Goal: Check status: Check status

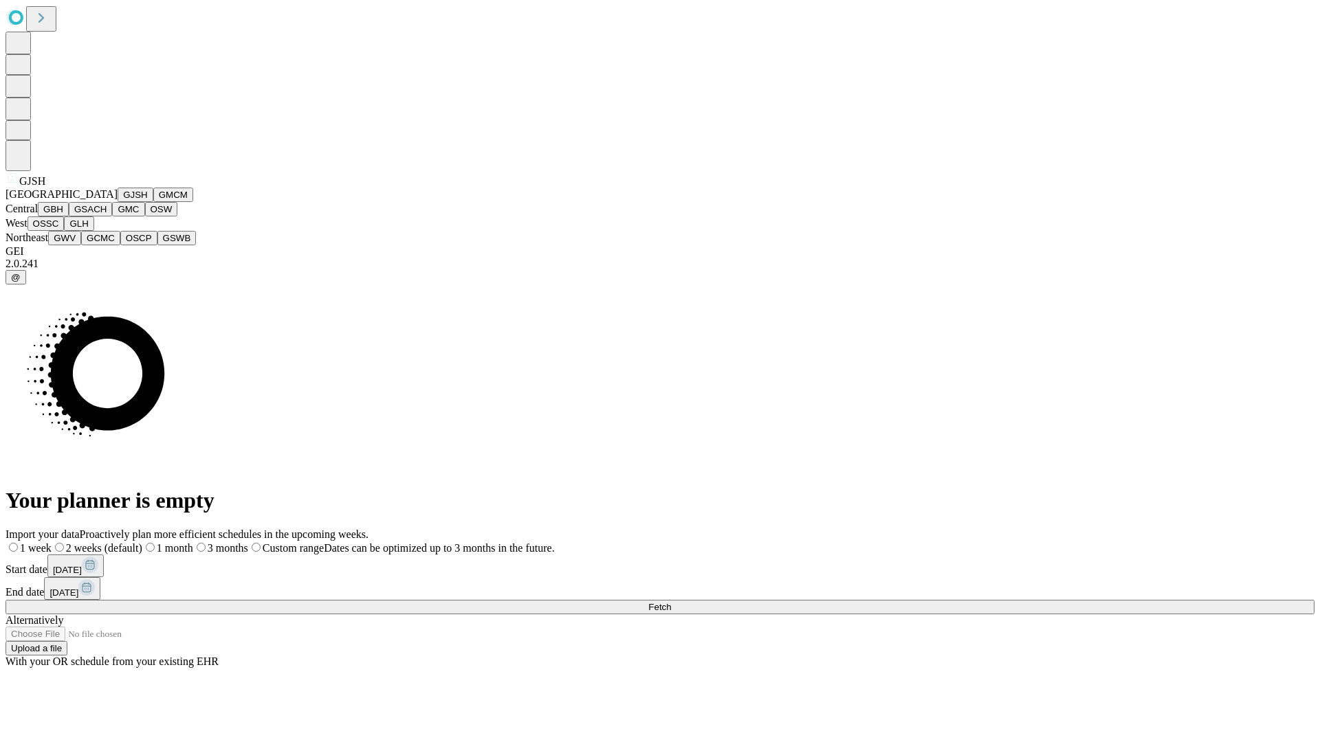
click at [118, 202] on button "GJSH" at bounding box center [136, 195] width 36 height 14
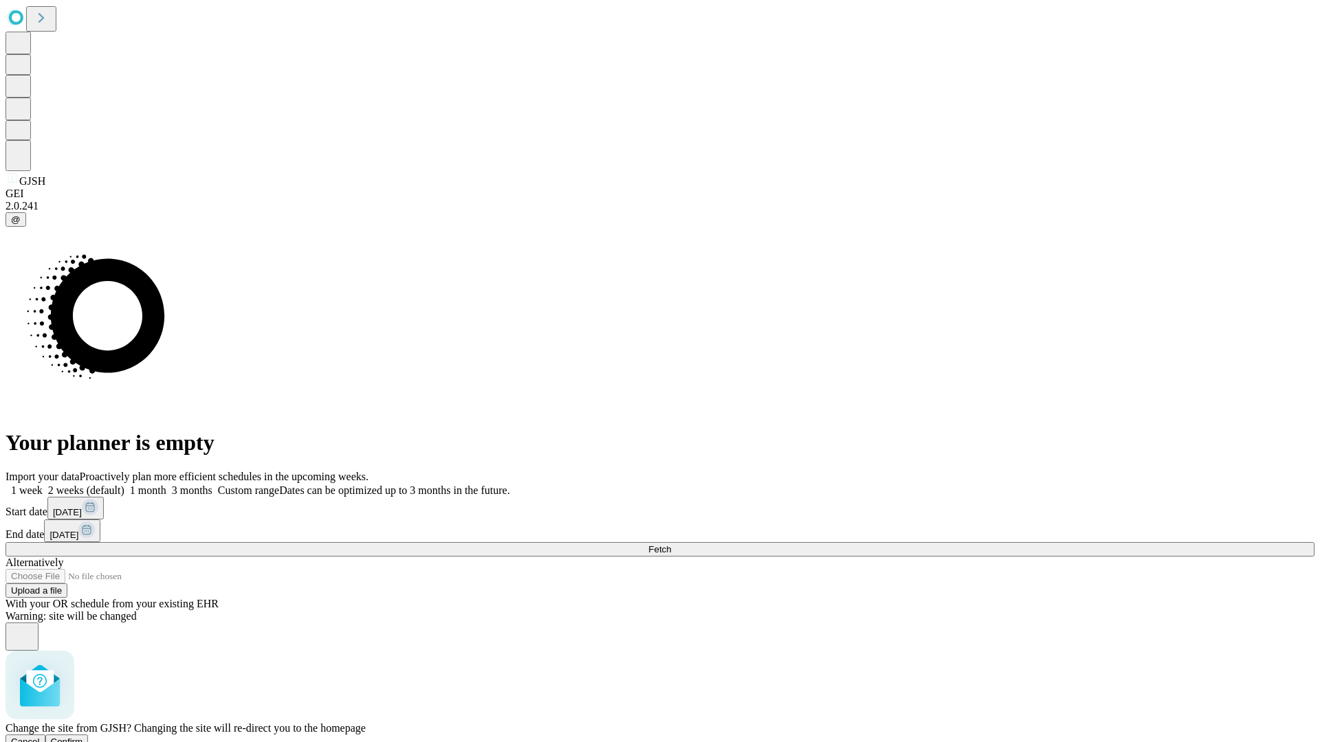
click at [83, 737] on span "Confirm" at bounding box center [67, 742] width 32 height 10
click at [124, 485] on label "2 weeks (default)" at bounding box center [84, 491] width 82 height 12
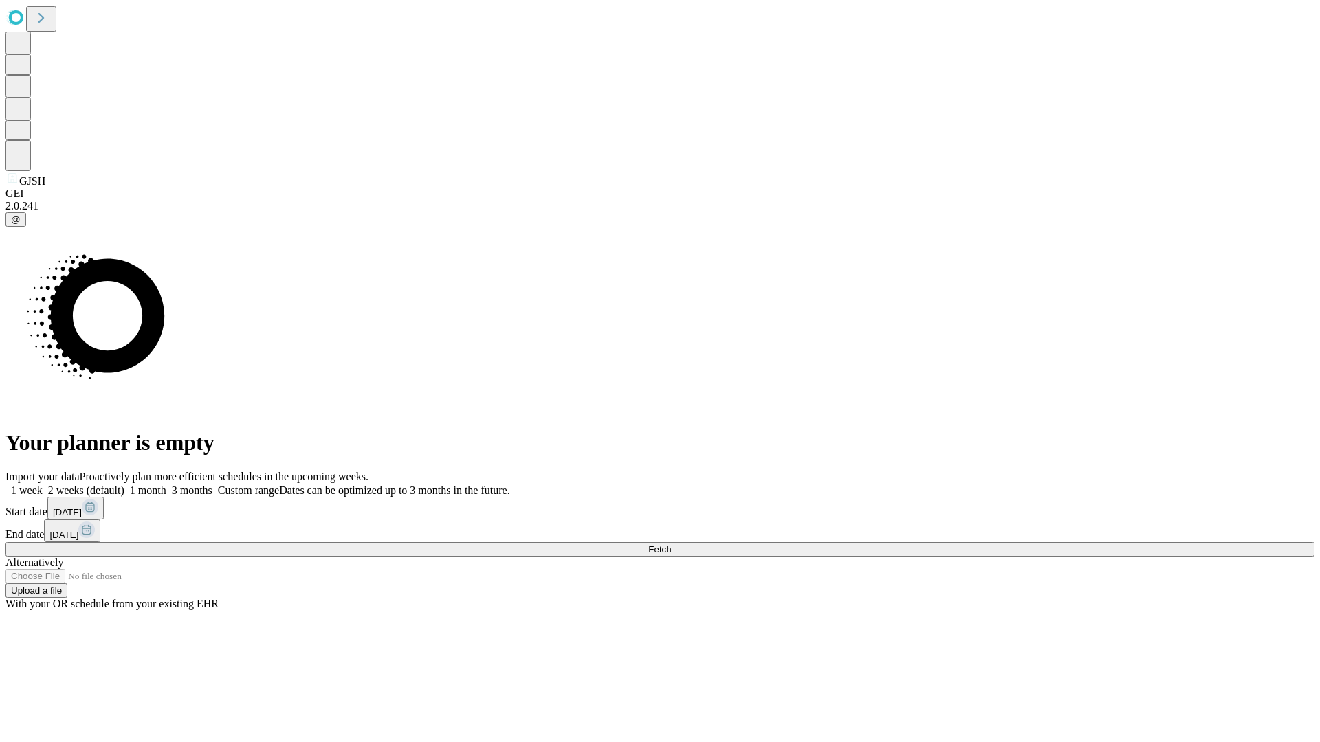
click at [671, 544] on span "Fetch" at bounding box center [659, 549] width 23 height 10
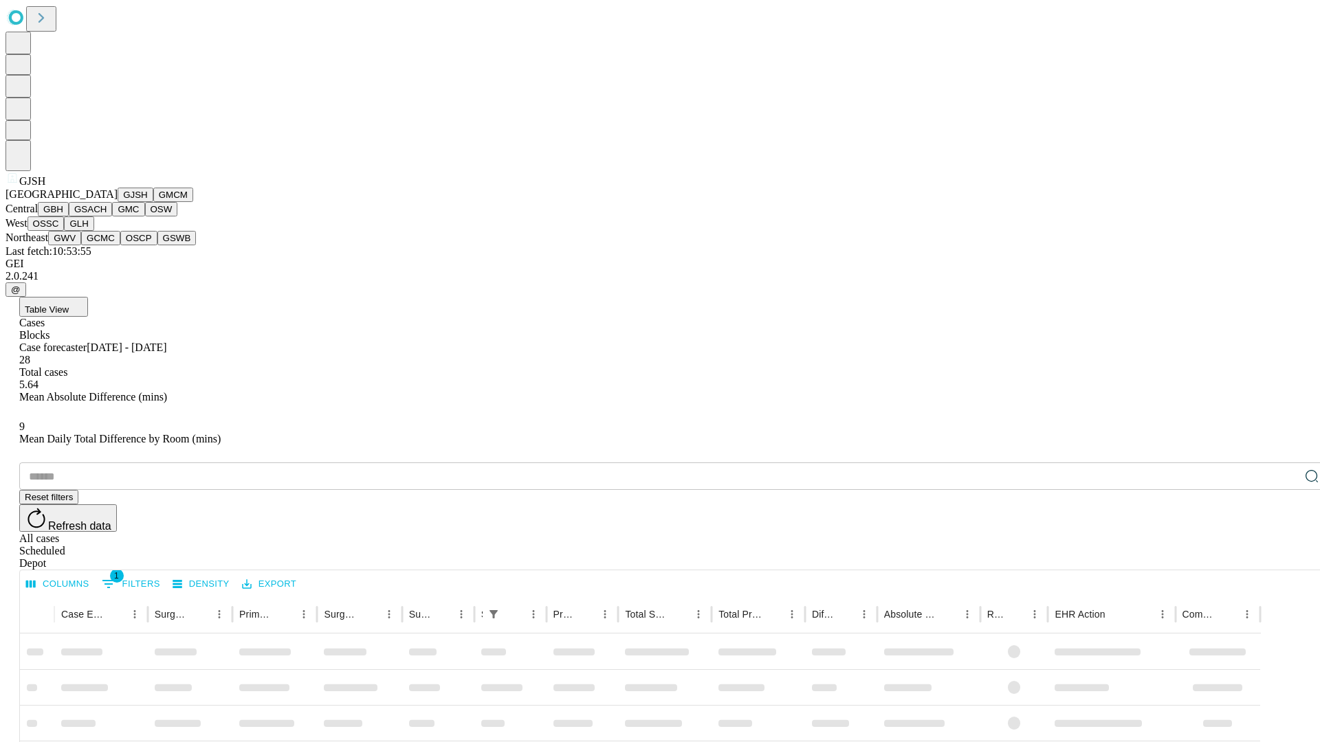
click at [153, 202] on button "GMCM" at bounding box center [173, 195] width 40 height 14
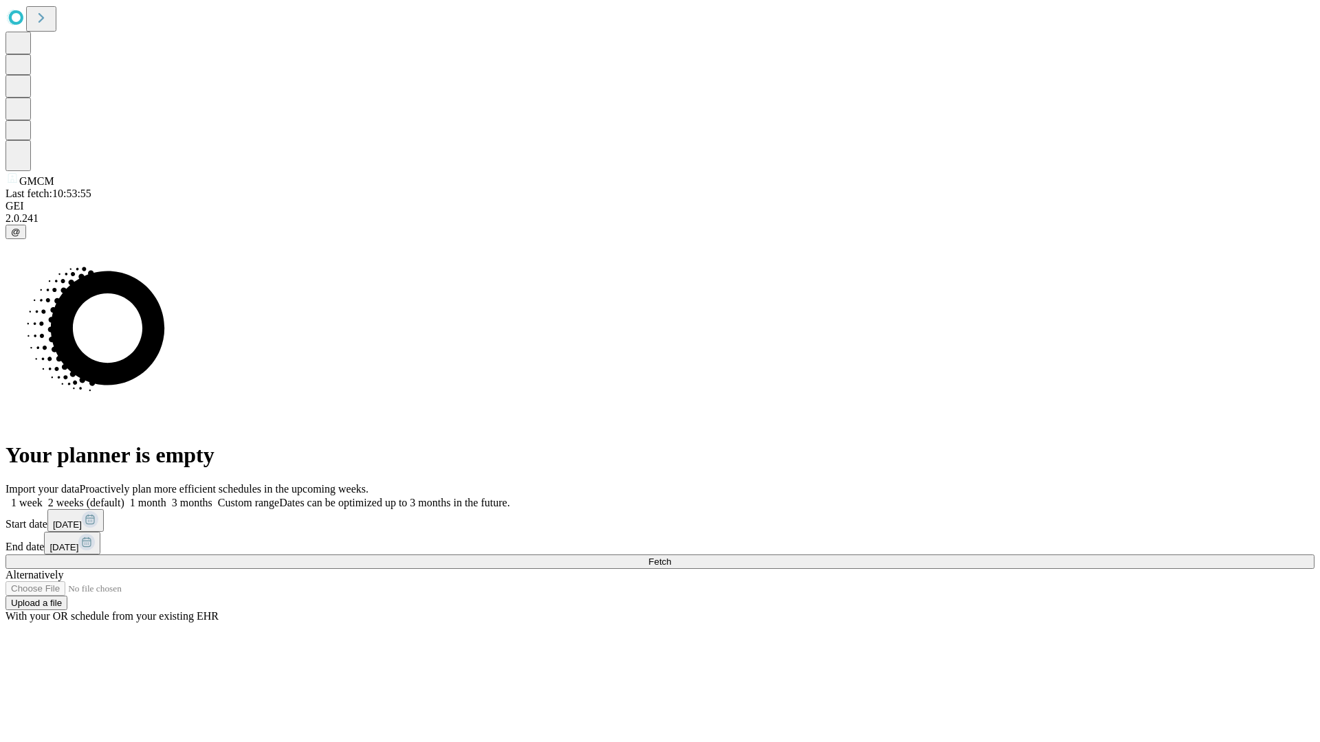
click at [124, 497] on label "2 weeks (default)" at bounding box center [84, 503] width 82 height 12
click at [671, 557] on span "Fetch" at bounding box center [659, 562] width 23 height 10
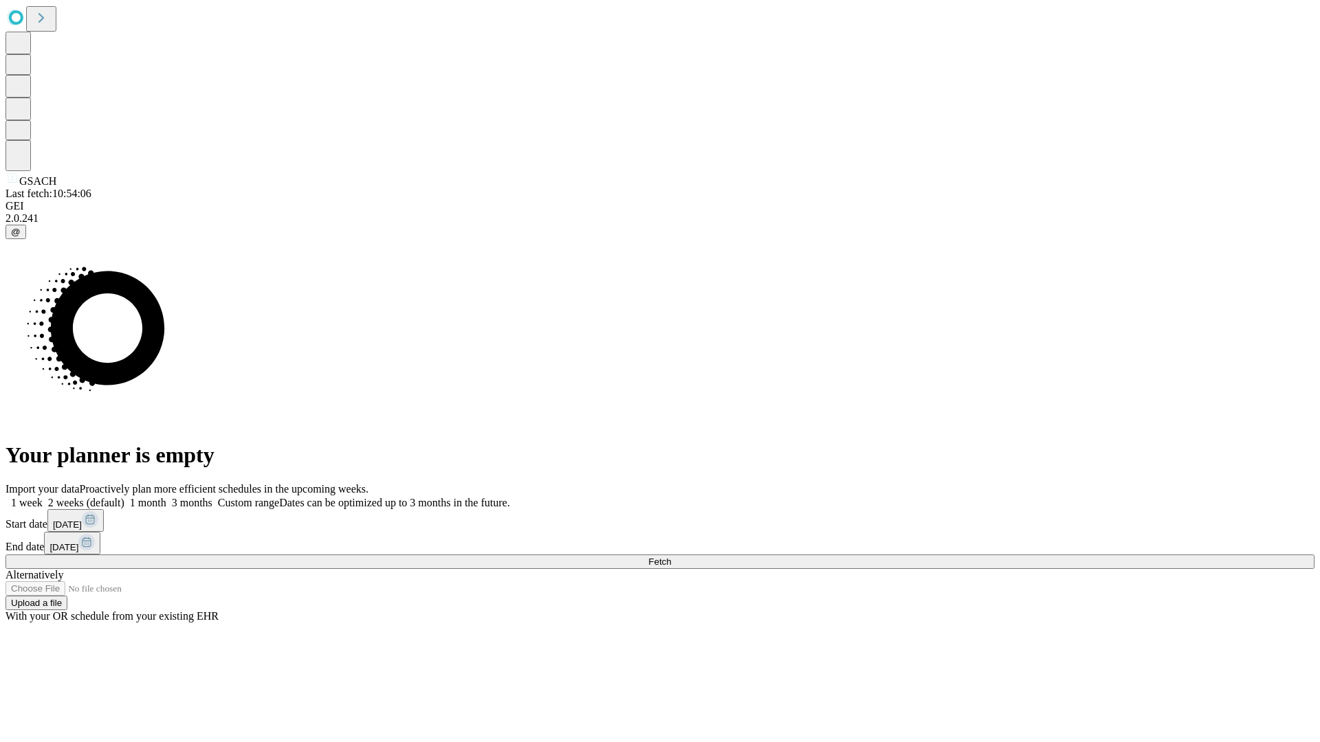
click at [124, 497] on label "2 weeks (default)" at bounding box center [84, 503] width 82 height 12
click at [671, 557] on span "Fetch" at bounding box center [659, 562] width 23 height 10
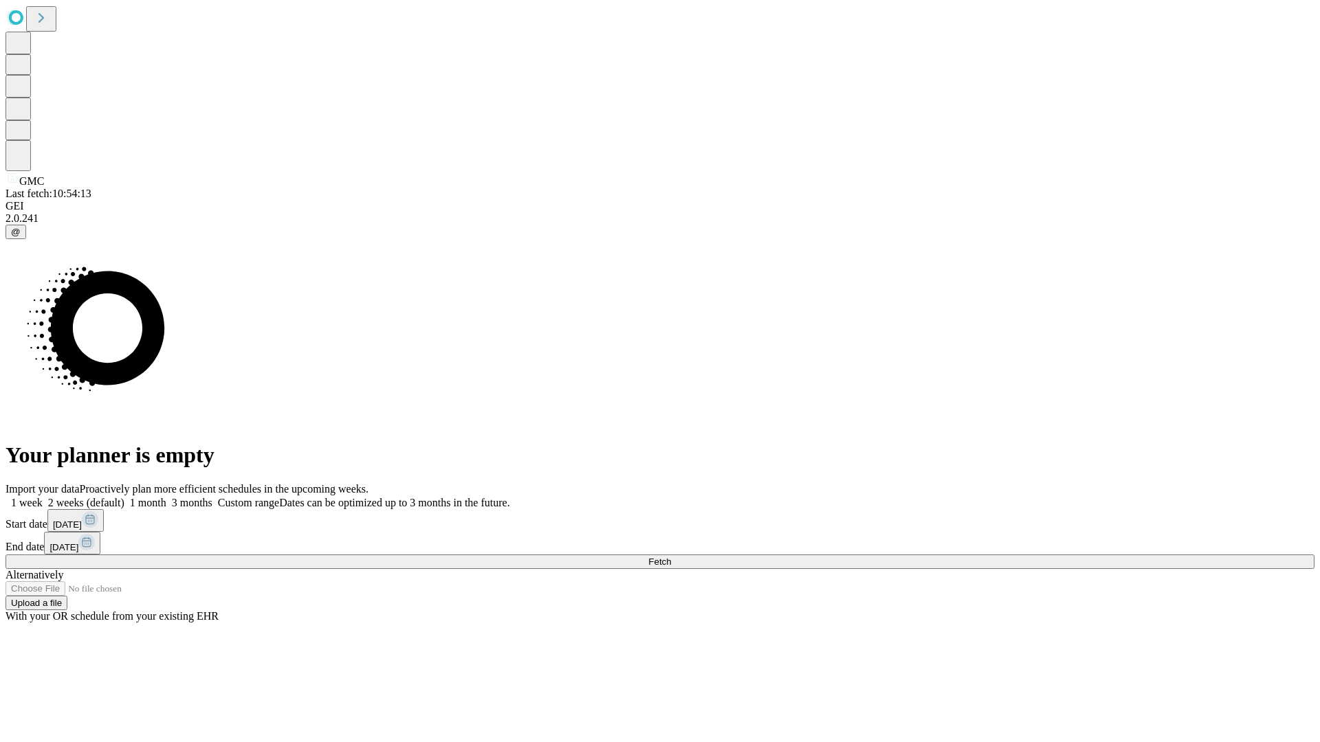
click at [124, 497] on label "2 weeks (default)" at bounding box center [84, 503] width 82 height 12
click at [671, 557] on span "Fetch" at bounding box center [659, 562] width 23 height 10
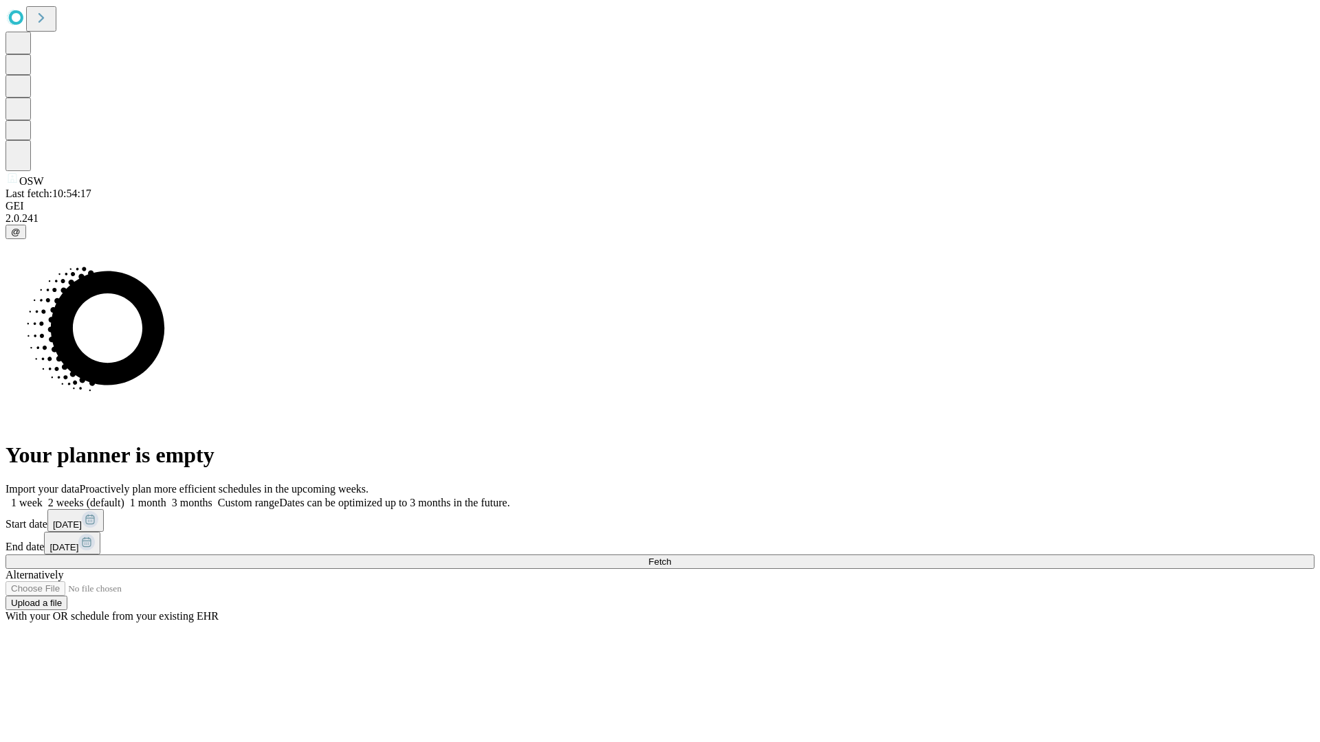
click at [124, 497] on label "2 weeks (default)" at bounding box center [84, 503] width 82 height 12
click at [671, 557] on span "Fetch" at bounding box center [659, 562] width 23 height 10
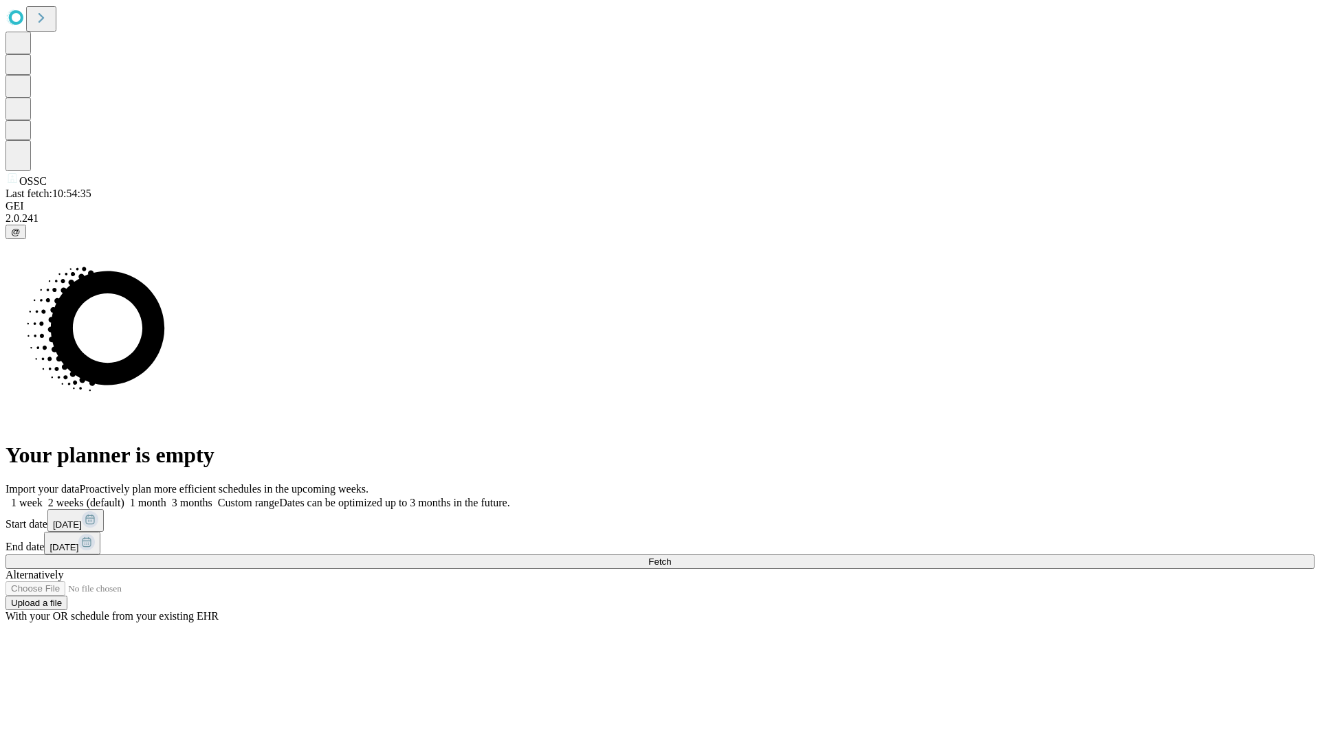
click at [124, 497] on label "2 weeks (default)" at bounding box center [84, 503] width 82 height 12
click at [671, 557] on span "Fetch" at bounding box center [659, 562] width 23 height 10
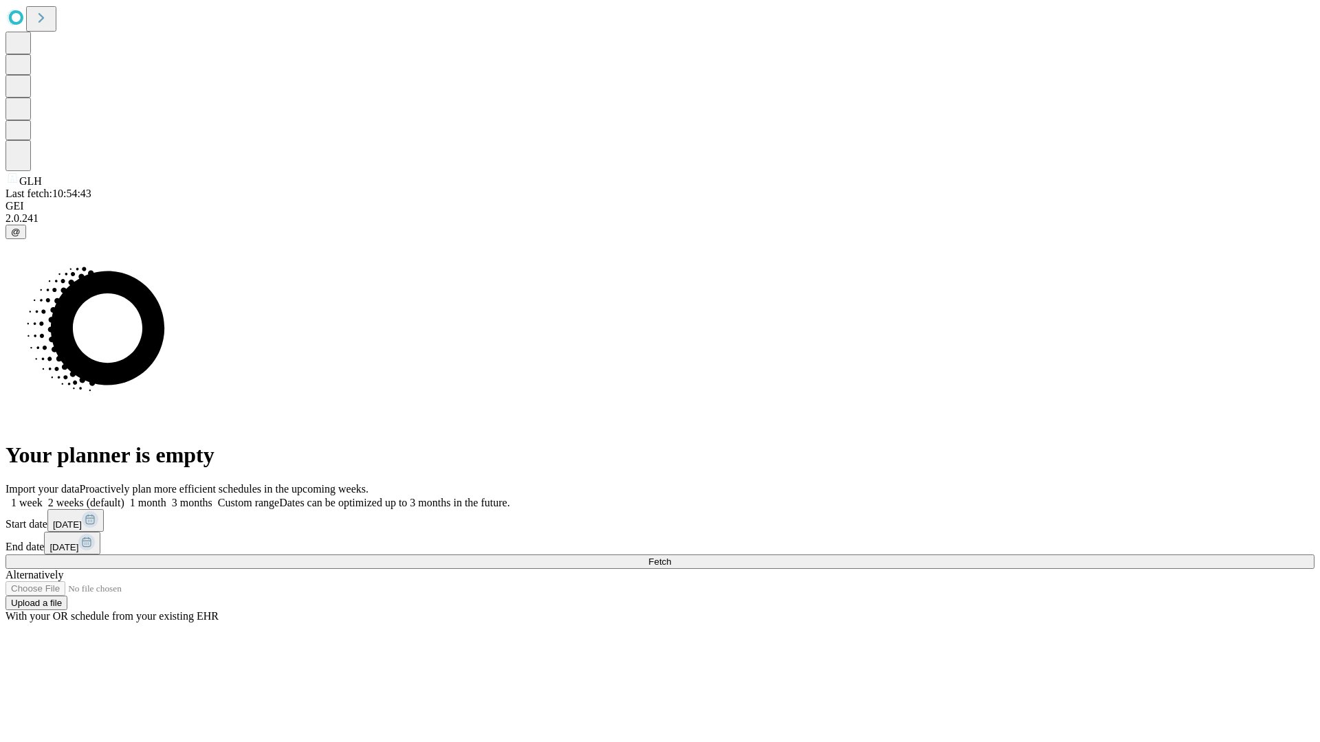
click at [124, 497] on label "2 weeks (default)" at bounding box center [84, 503] width 82 height 12
click at [671, 557] on span "Fetch" at bounding box center [659, 562] width 23 height 10
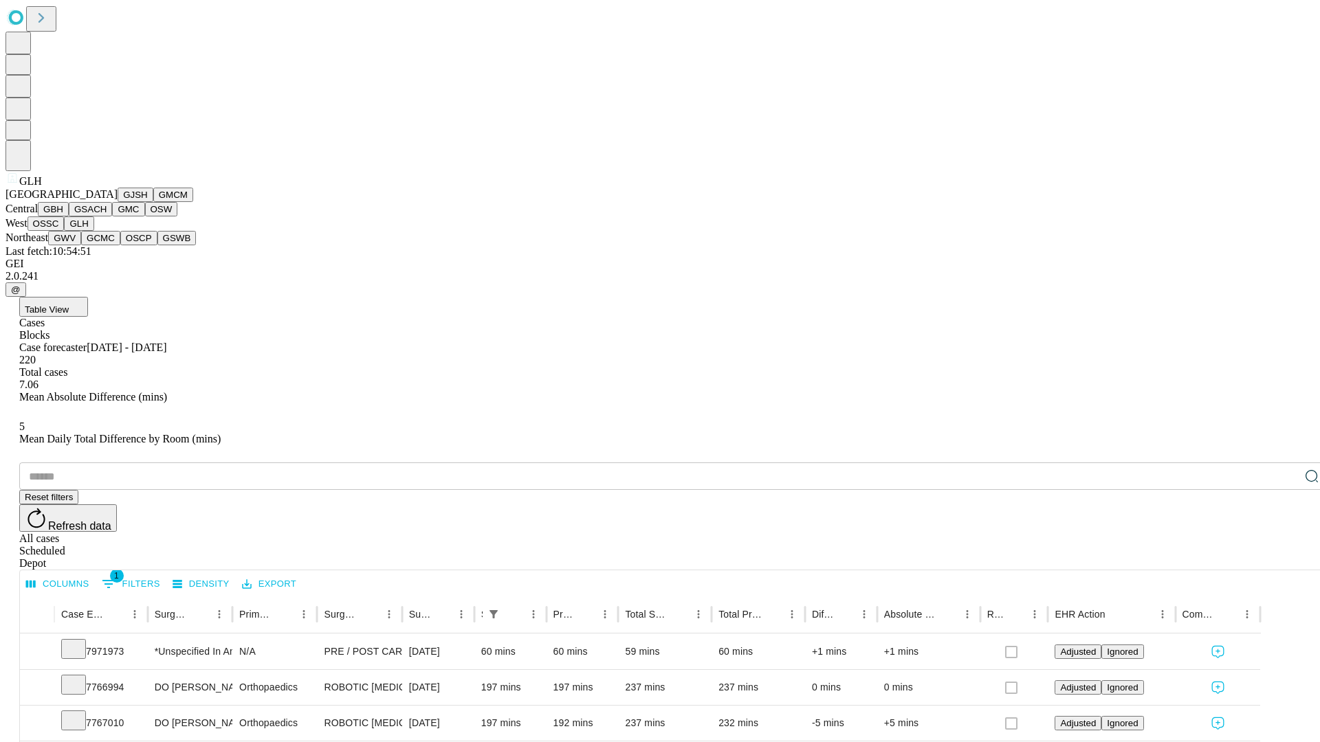
click at [81, 245] on button "GWV" at bounding box center [64, 238] width 33 height 14
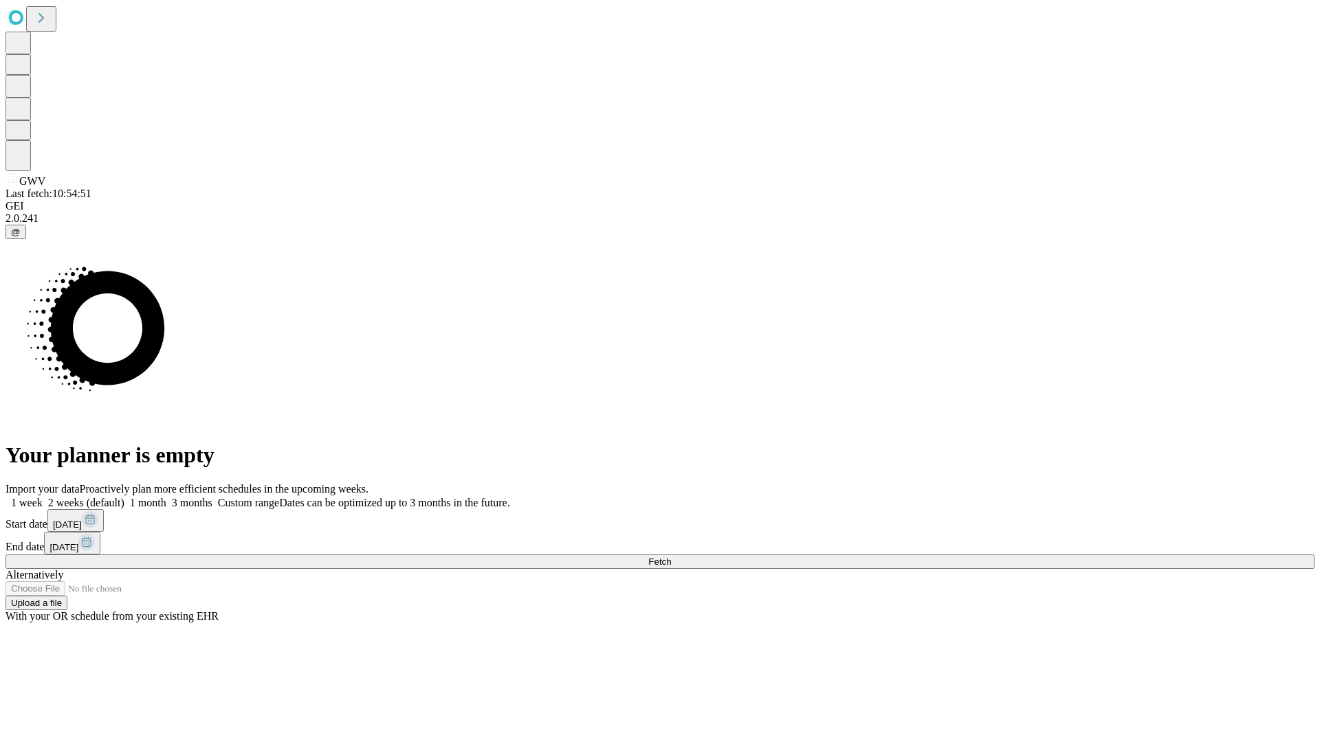
click at [124, 497] on label "2 weeks (default)" at bounding box center [84, 503] width 82 height 12
click at [671, 557] on span "Fetch" at bounding box center [659, 562] width 23 height 10
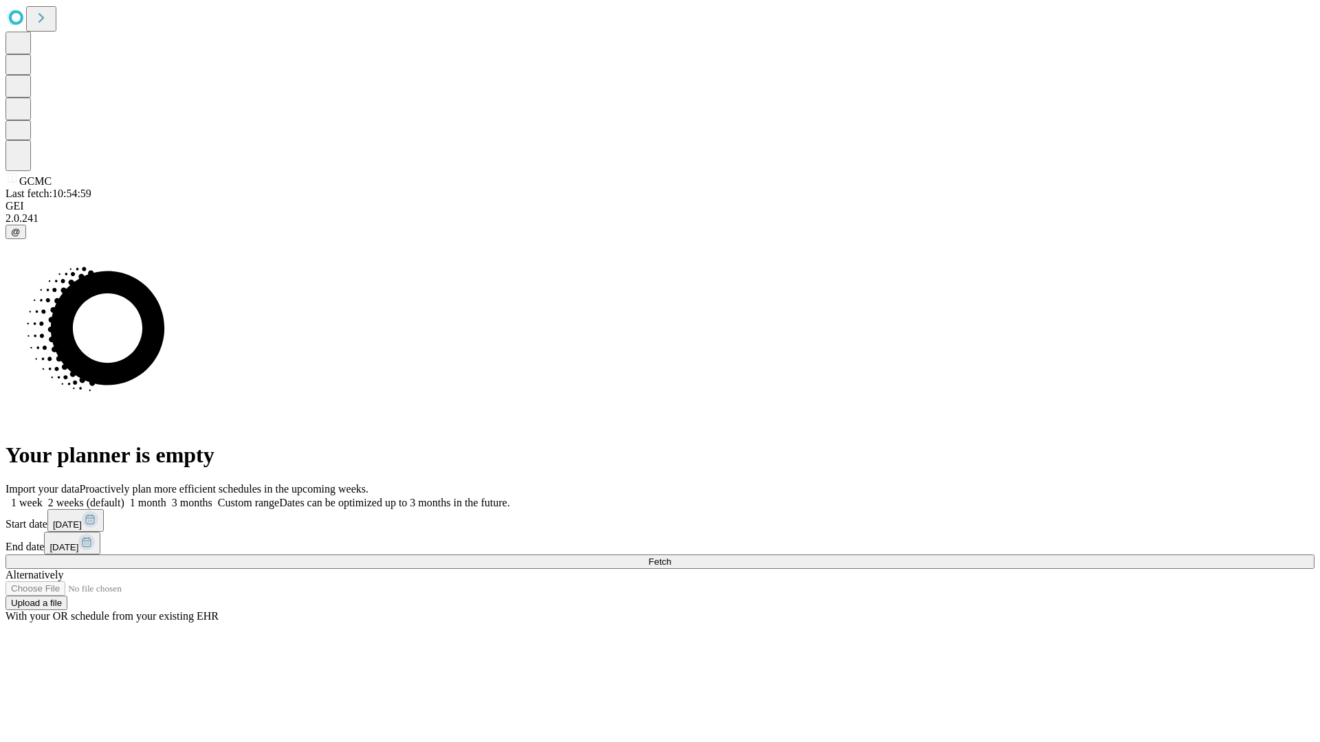
click at [671, 557] on span "Fetch" at bounding box center [659, 562] width 23 height 10
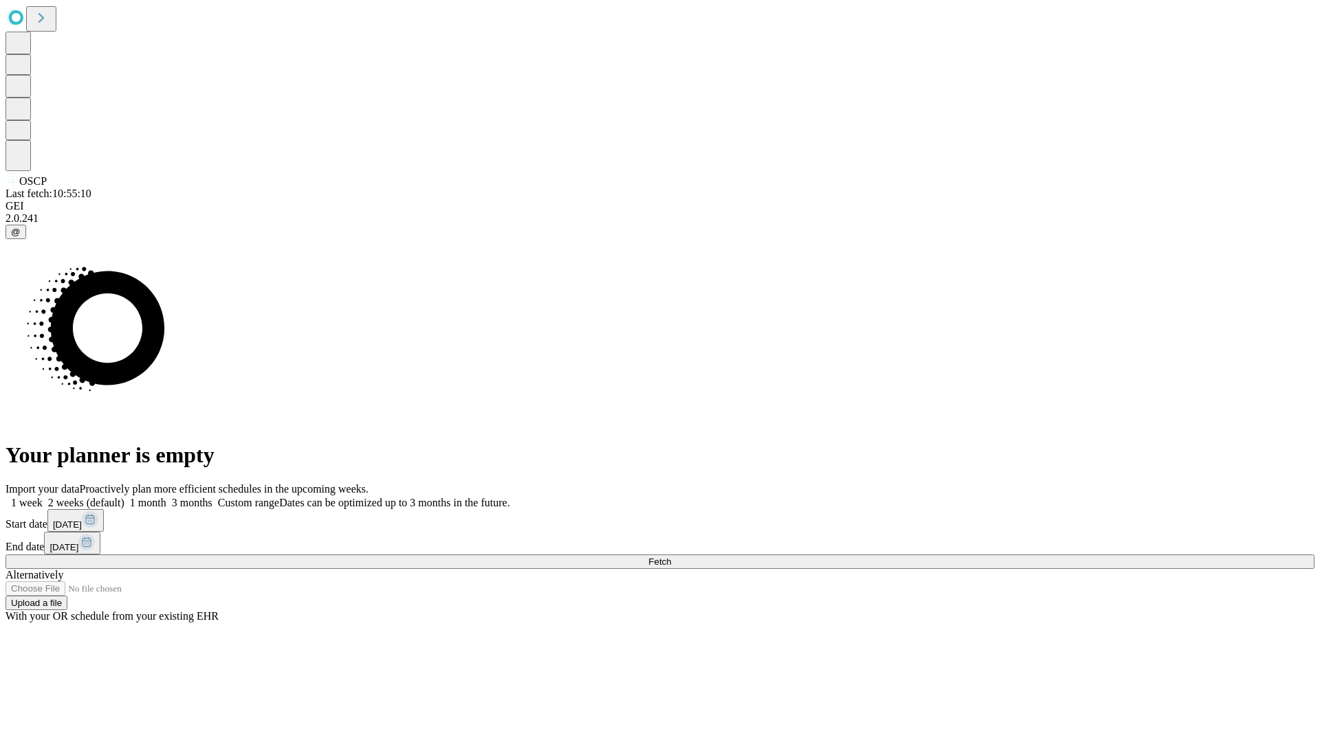
click at [671, 557] on span "Fetch" at bounding box center [659, 562] width 23 height 10
